Goal: Information Seeking & Learning: Learn about a topic

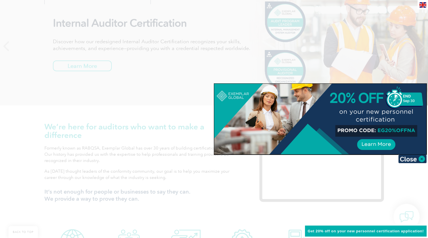
scroll to position [113, 0]
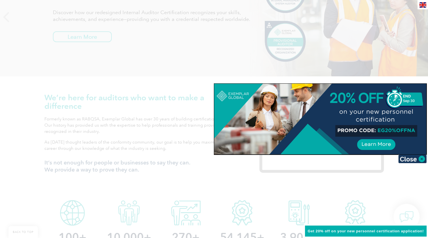
click at [244, 207] on div at bounding box center [214, 119] width 428 height 238
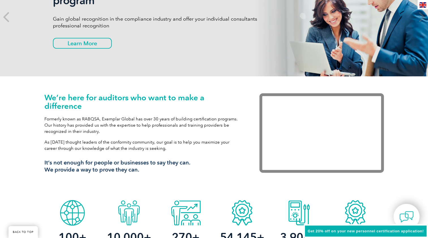
scroll to position [0, 0]
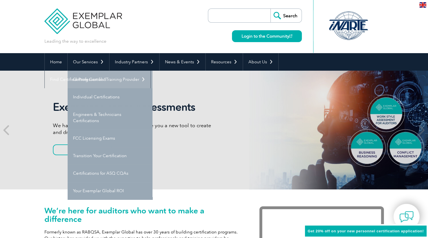
click at [85, 82] on link "Getting Certified" at bounding box center [110, 80] width 85 height 18
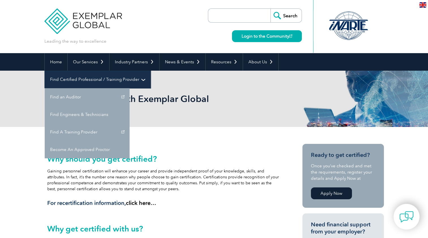
click at [150, 71] on link "Find Certified Professional / Training Provider" at bounding box center [98, 80] width 106 height 18
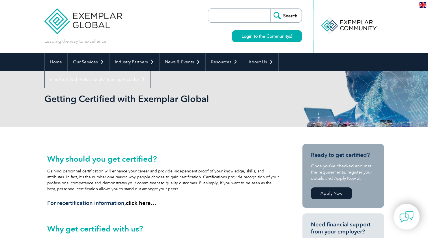
click at [215, 15] on input "search" at bounding box center [240, 16] width 59 height 14
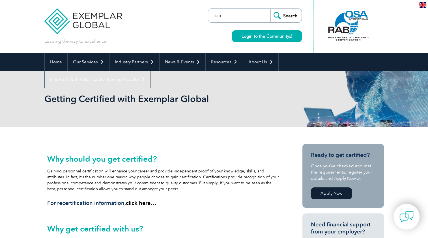
type input "iso"
click at [270, 9] on input "Search" at bounding box center [285, 16] width 31 height 14
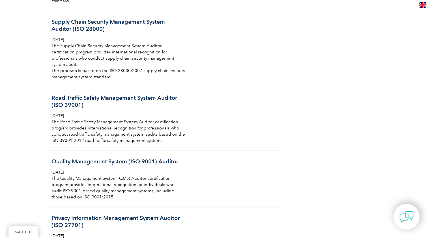
scroll to position [1110, 0]
